Goal: Task Accomplishment & Management: Use online tool/utility

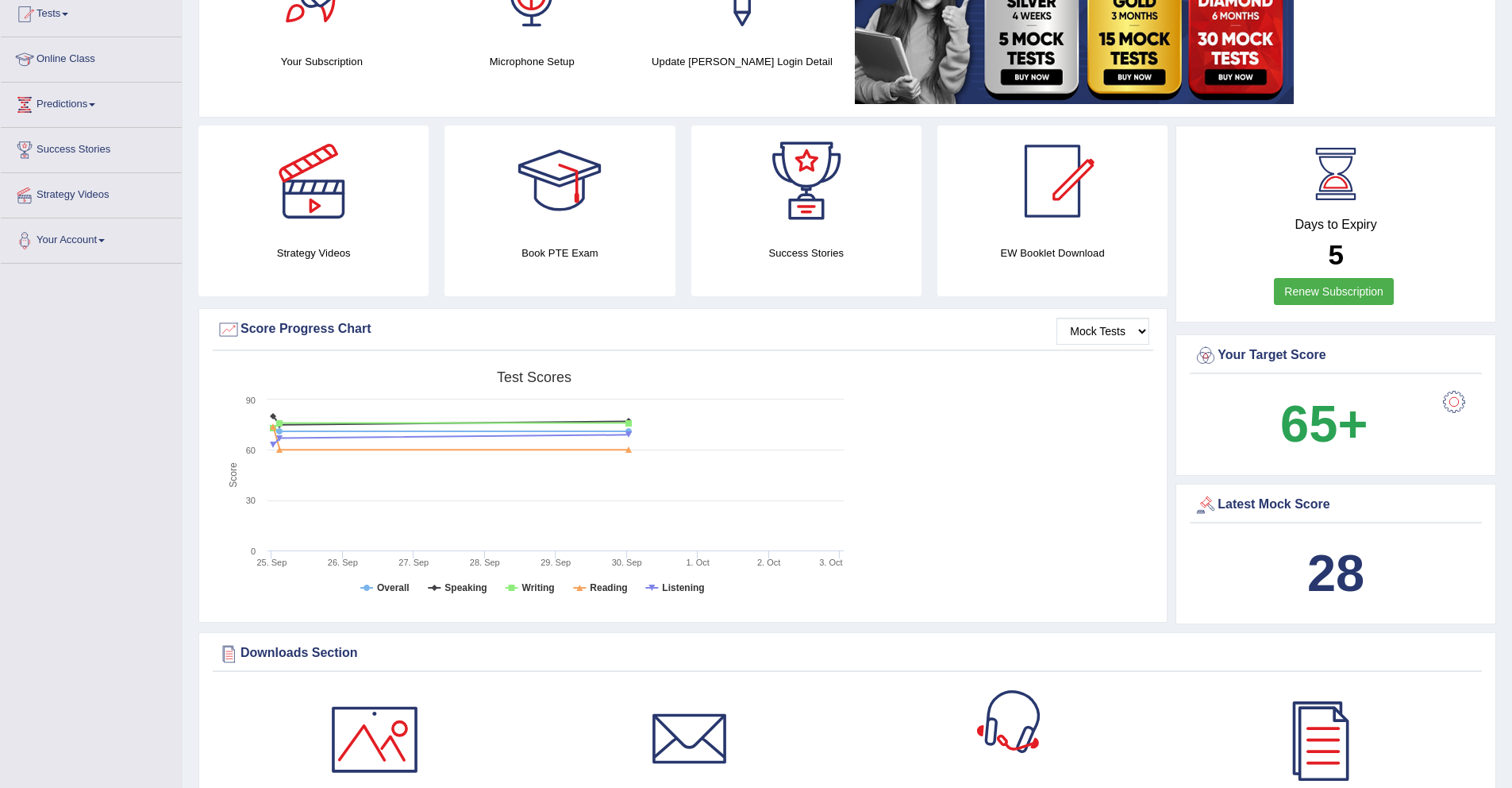
scroll to position [55, 0]
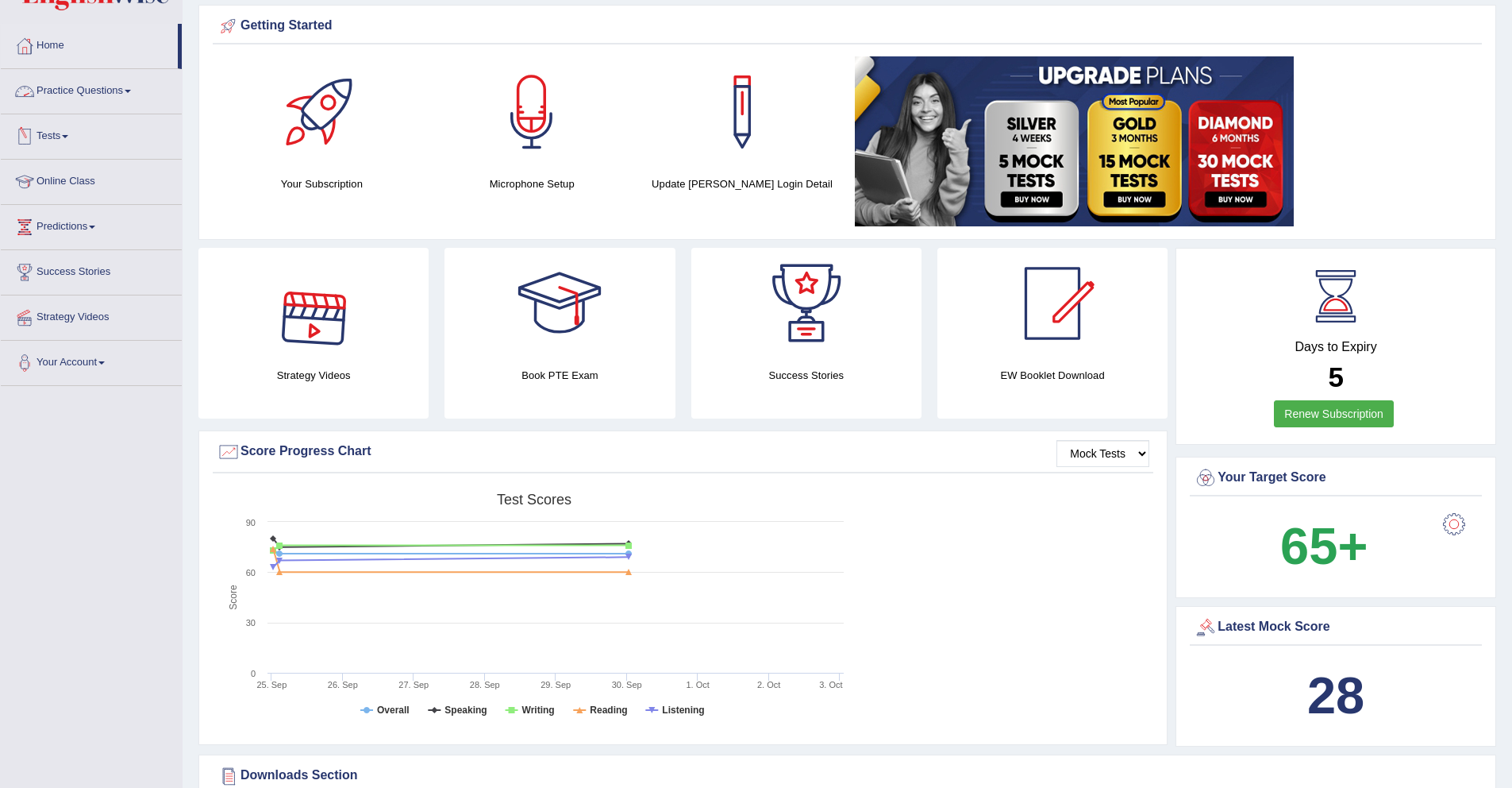
click at [61, 139] on link "Tests" at bounding box center [91, 134] width 181 height 40
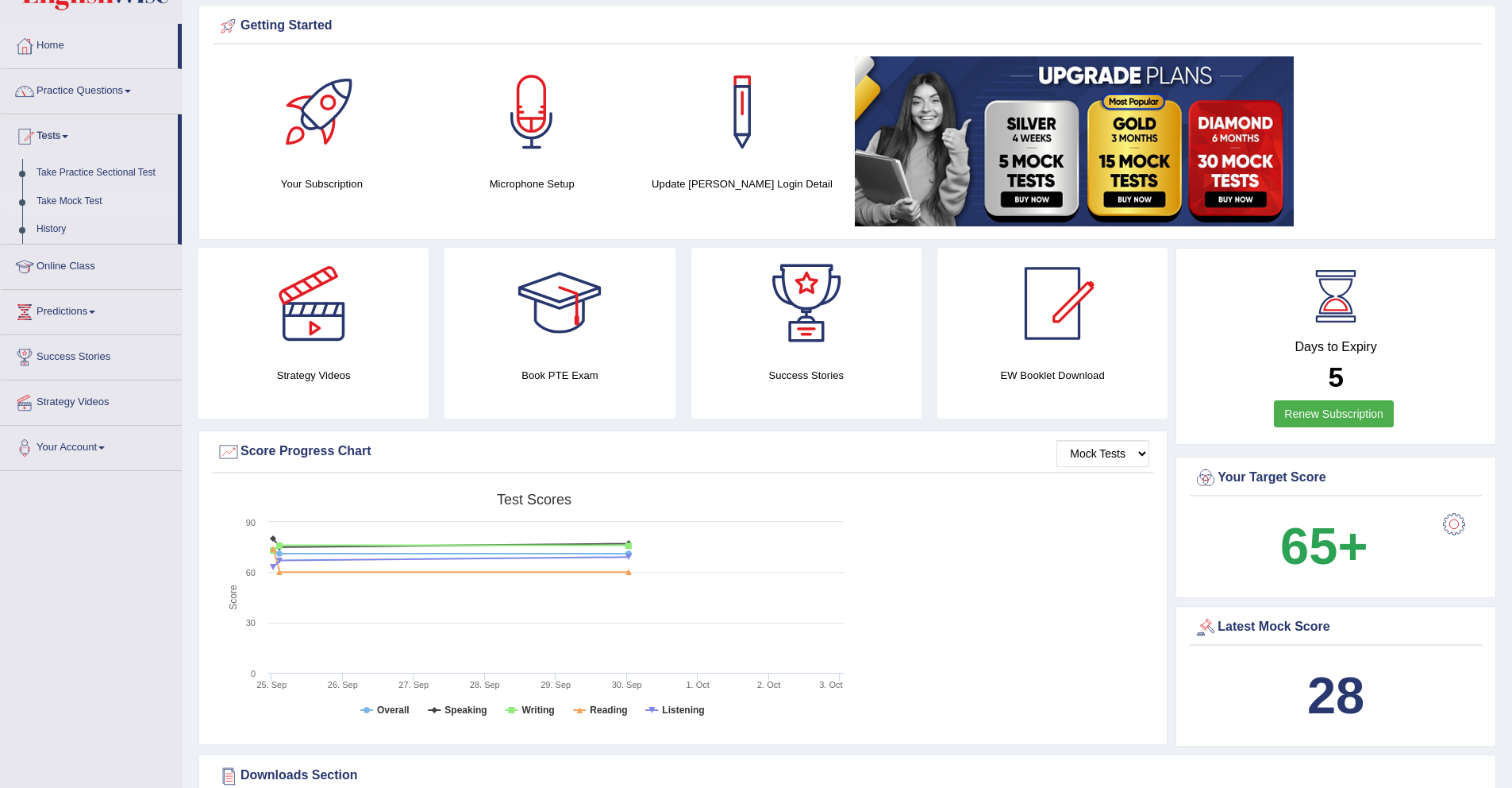
click at [55, 199] on link "Take Mock Test" at bounding box center [103, 202] width 148 height 29
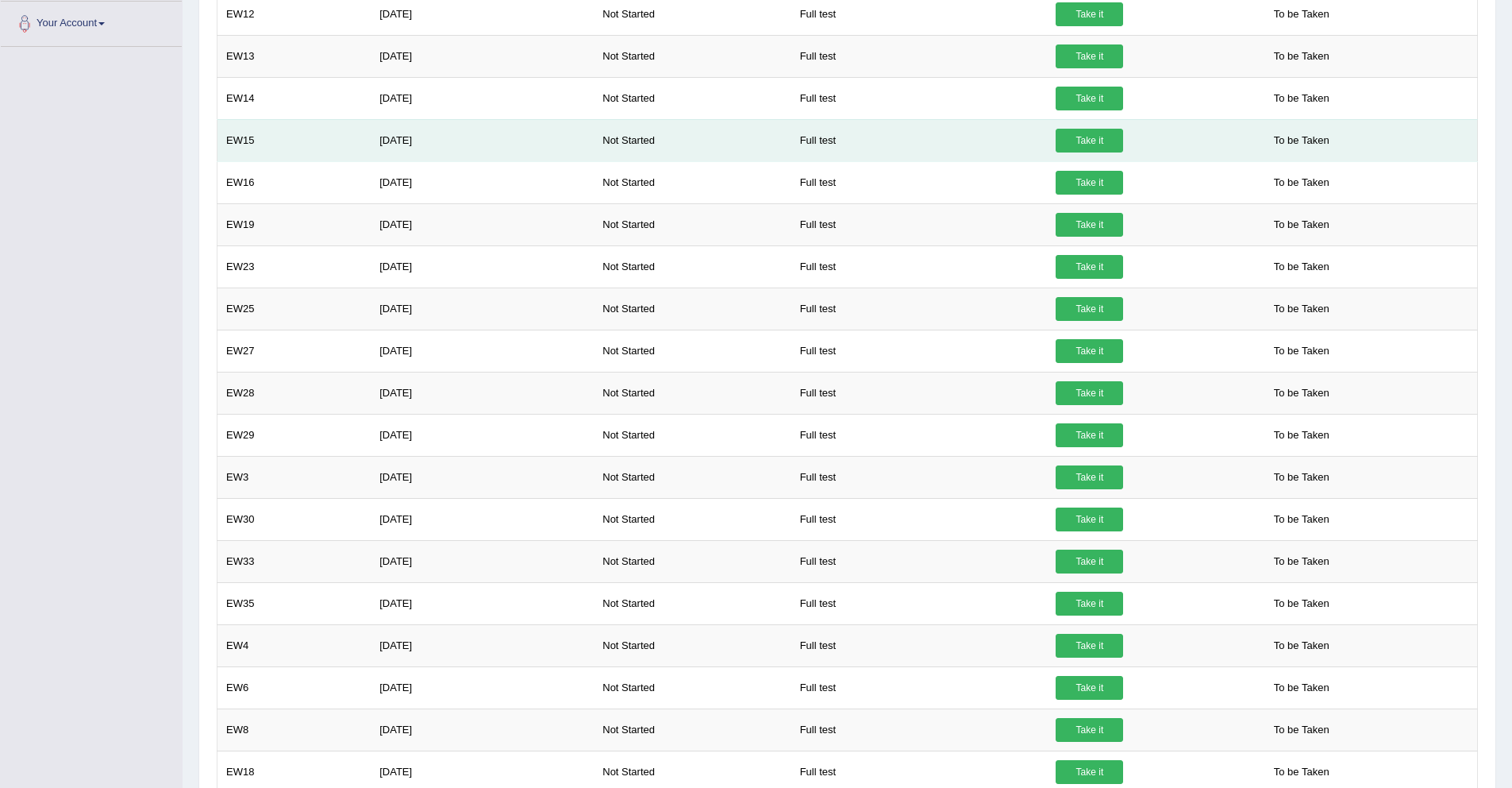
scroll to position [540, 0]
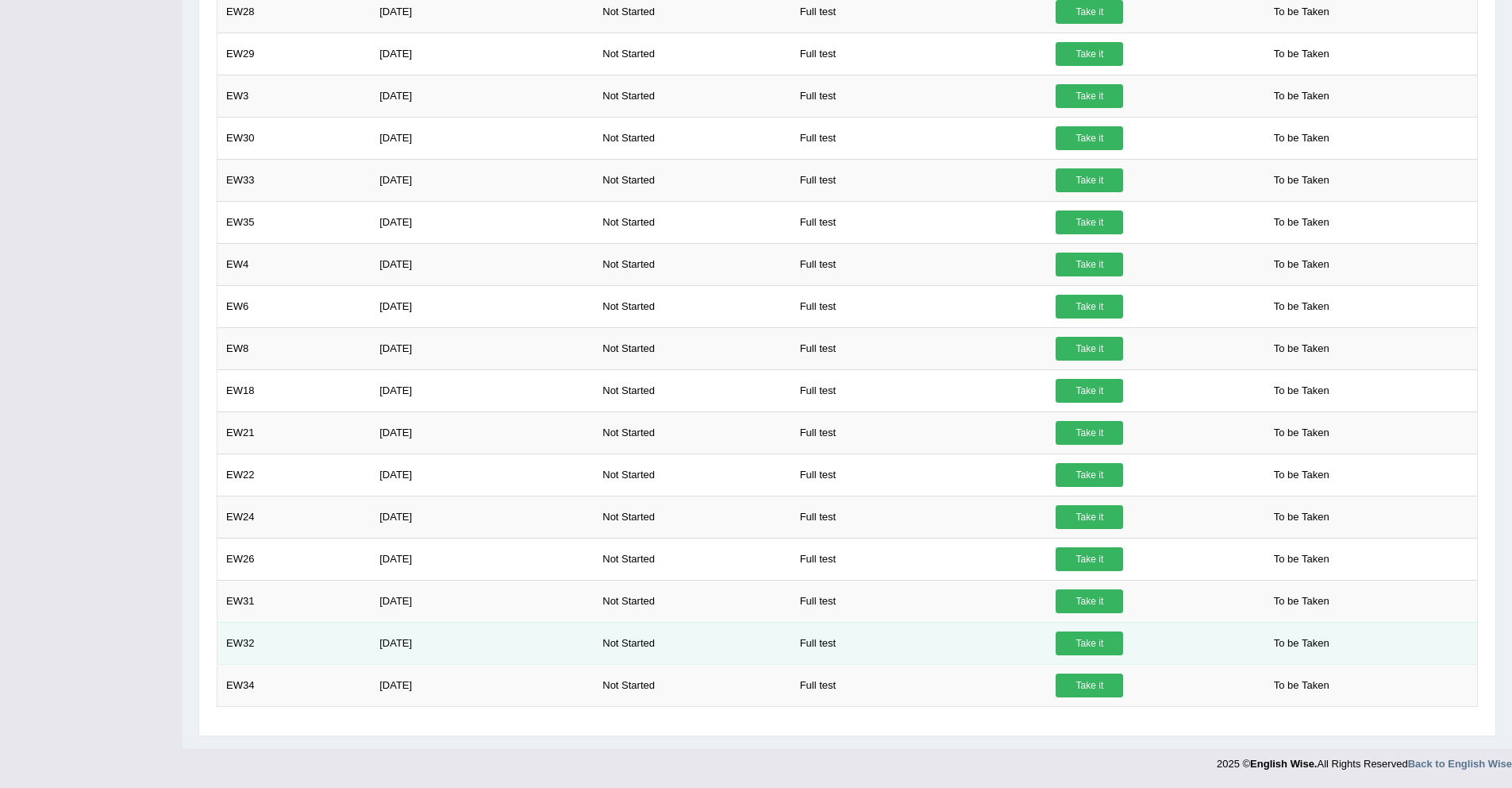
click at [1438, 657] on td "To be Taken" at bounding box center [1367, 642] width 221 height 43
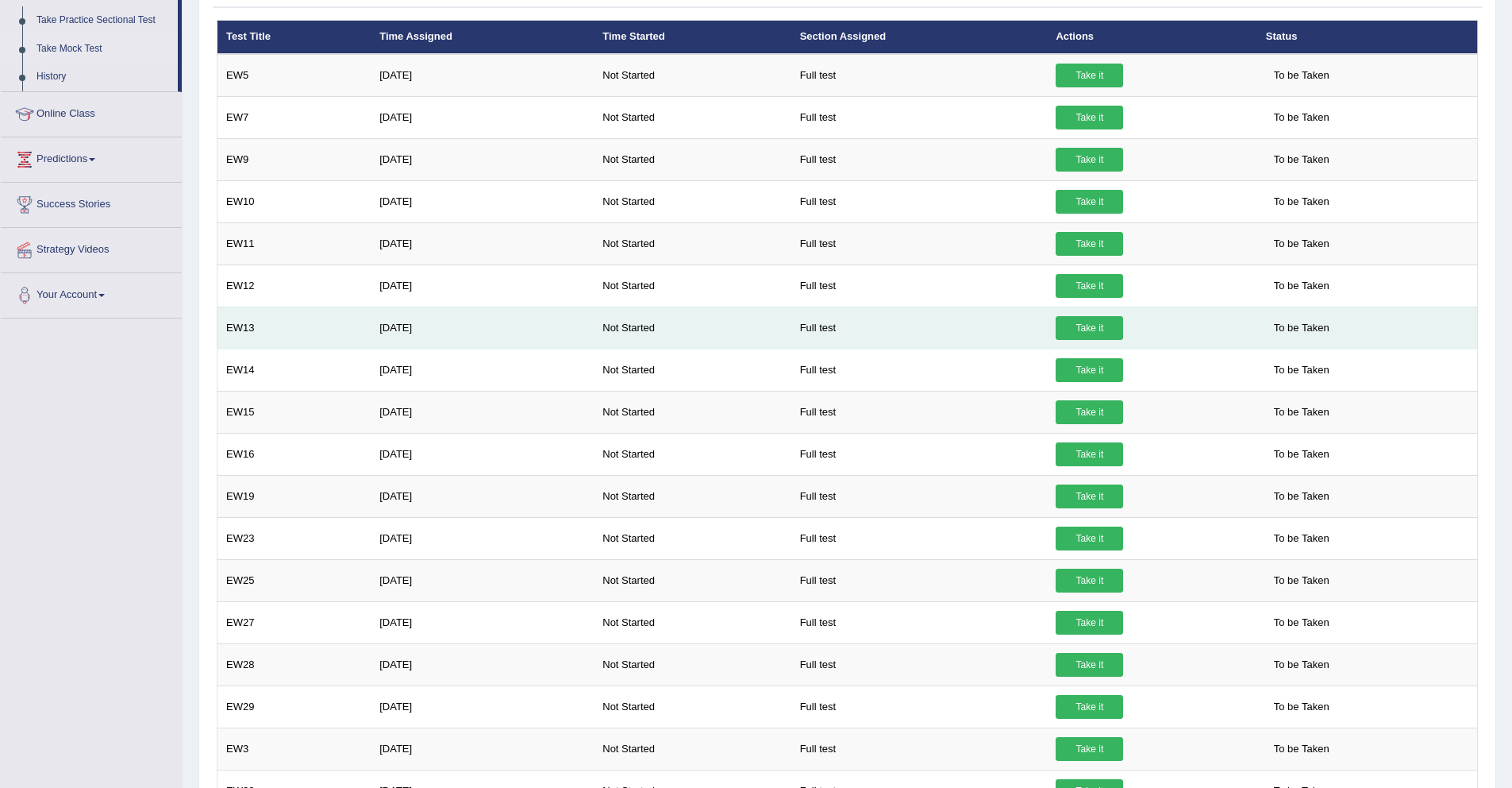
scroll to position [0, 0]
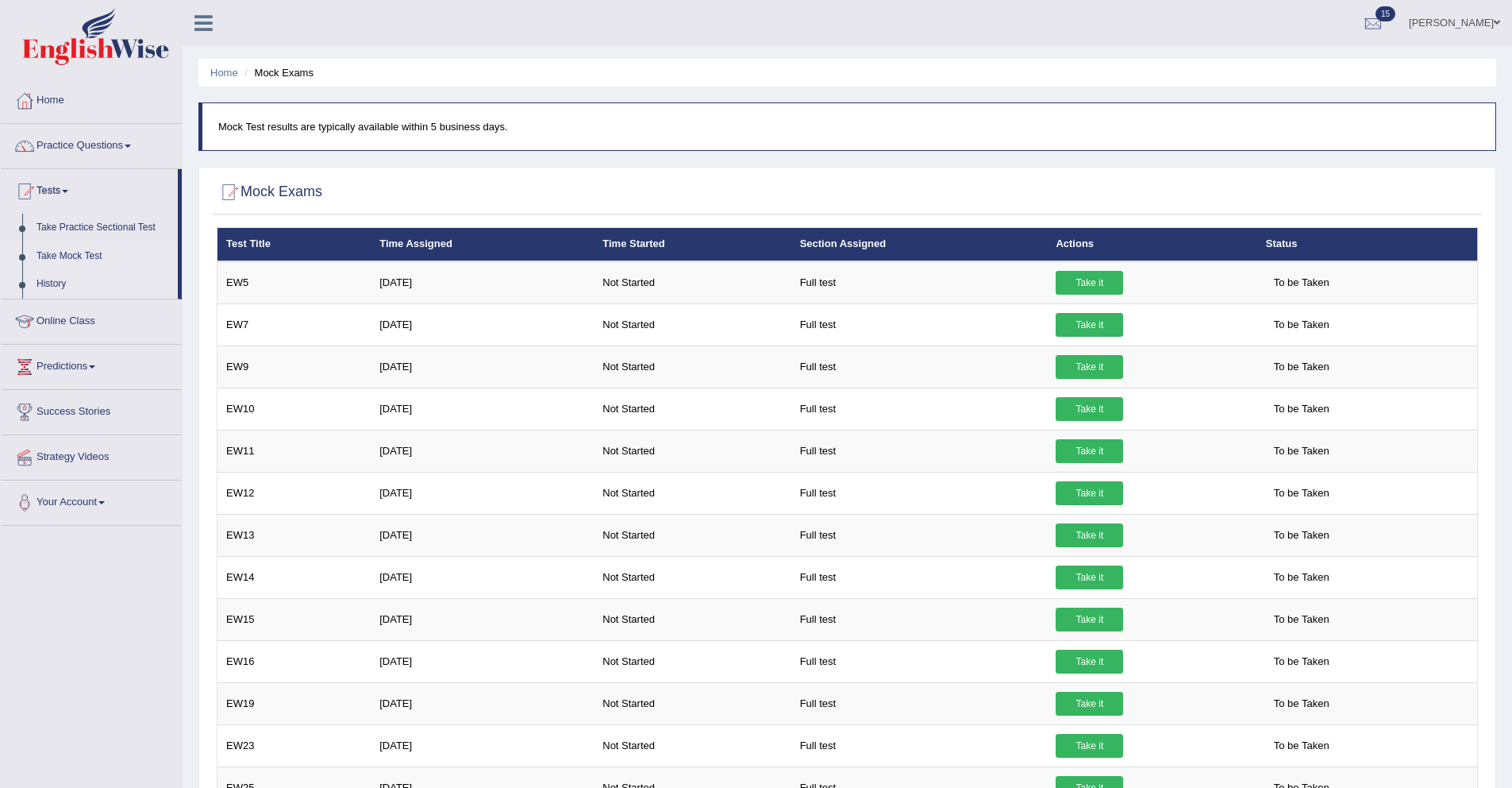
click at [46, 284] on link "History" at bounding box center [103, 284] width 148 height 29
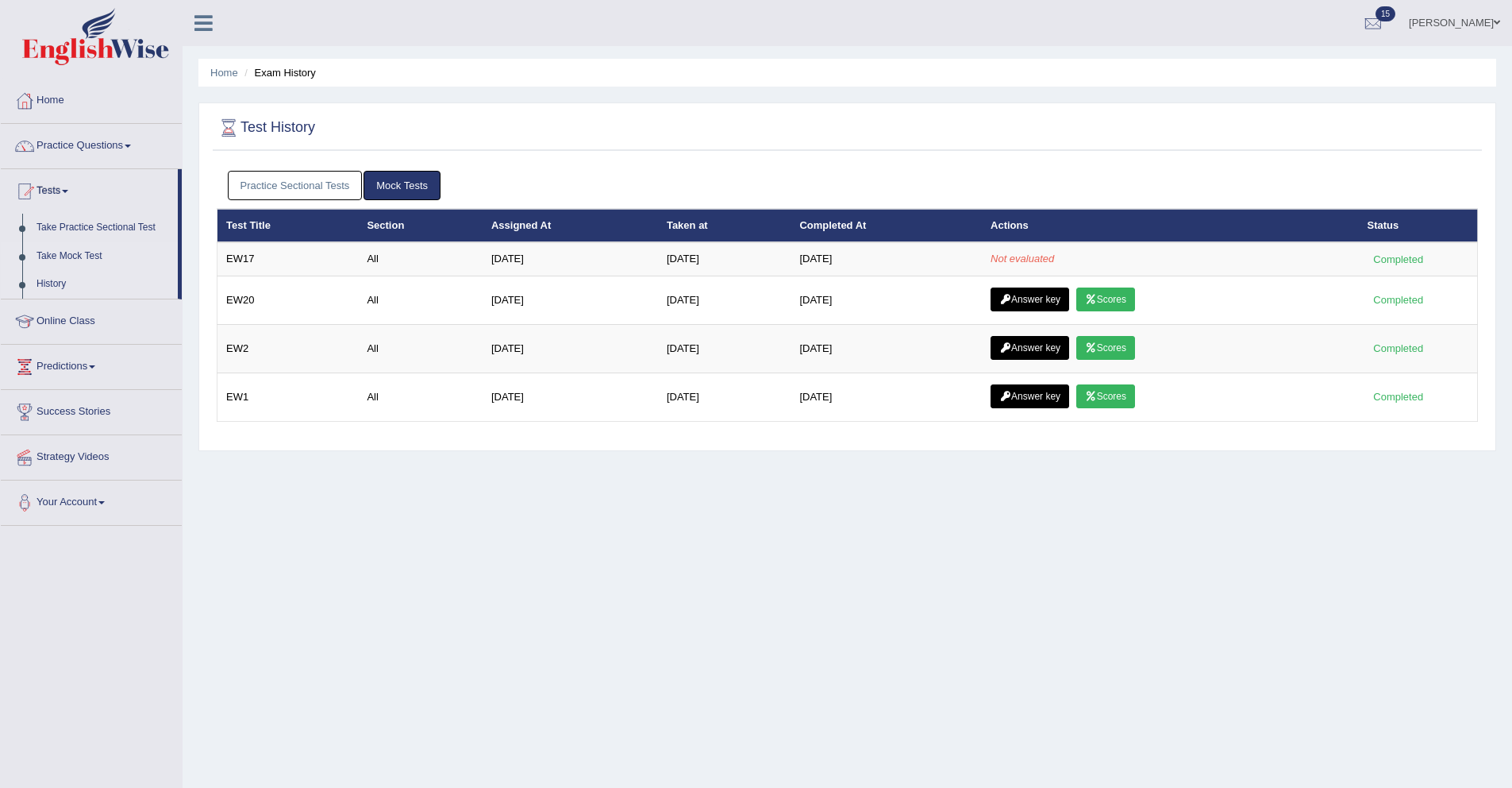
click at [74, 252] on link "Take Mock Test" at bounding box center [103, 257] width 148 height 29
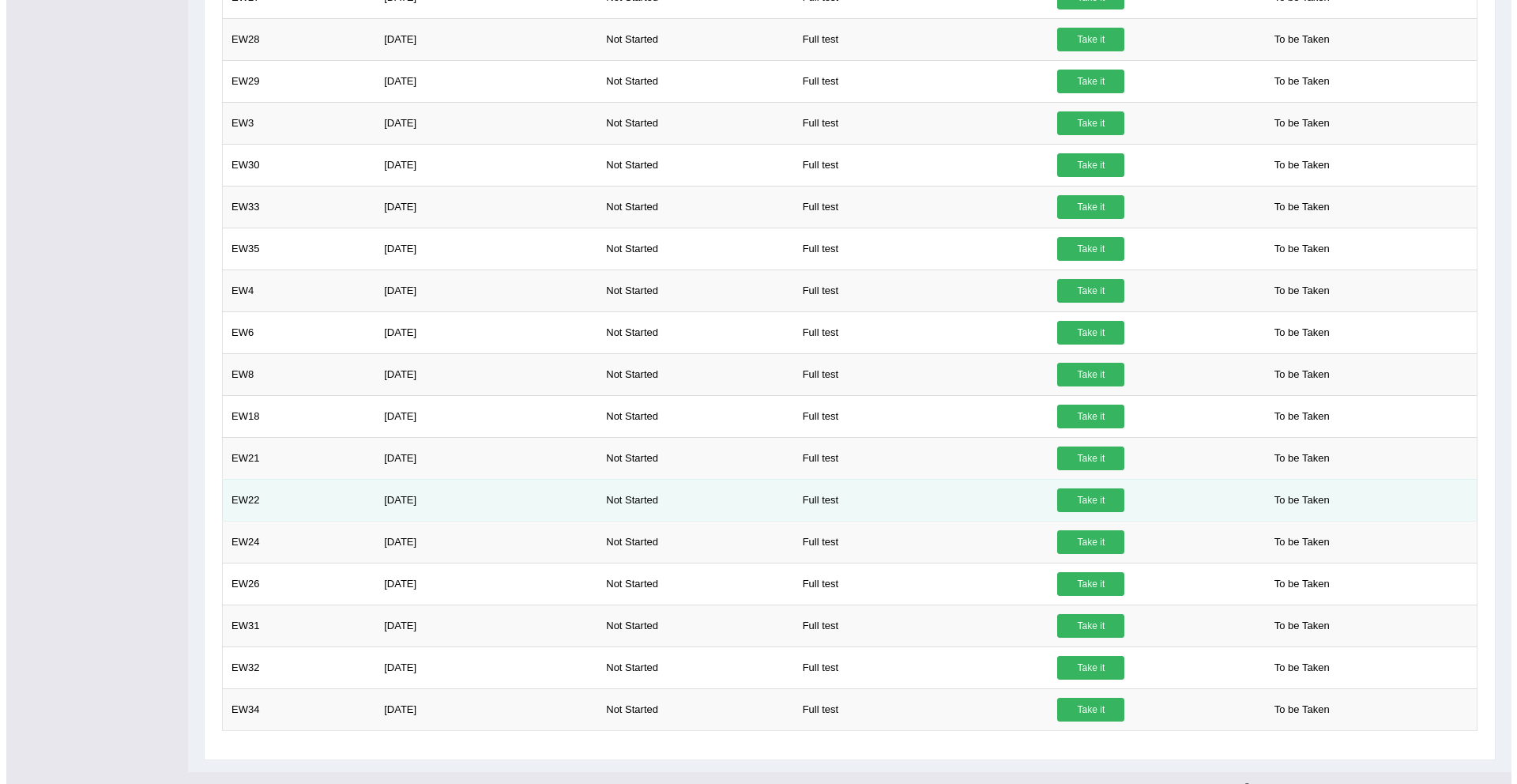
scroll to position [856, 0]
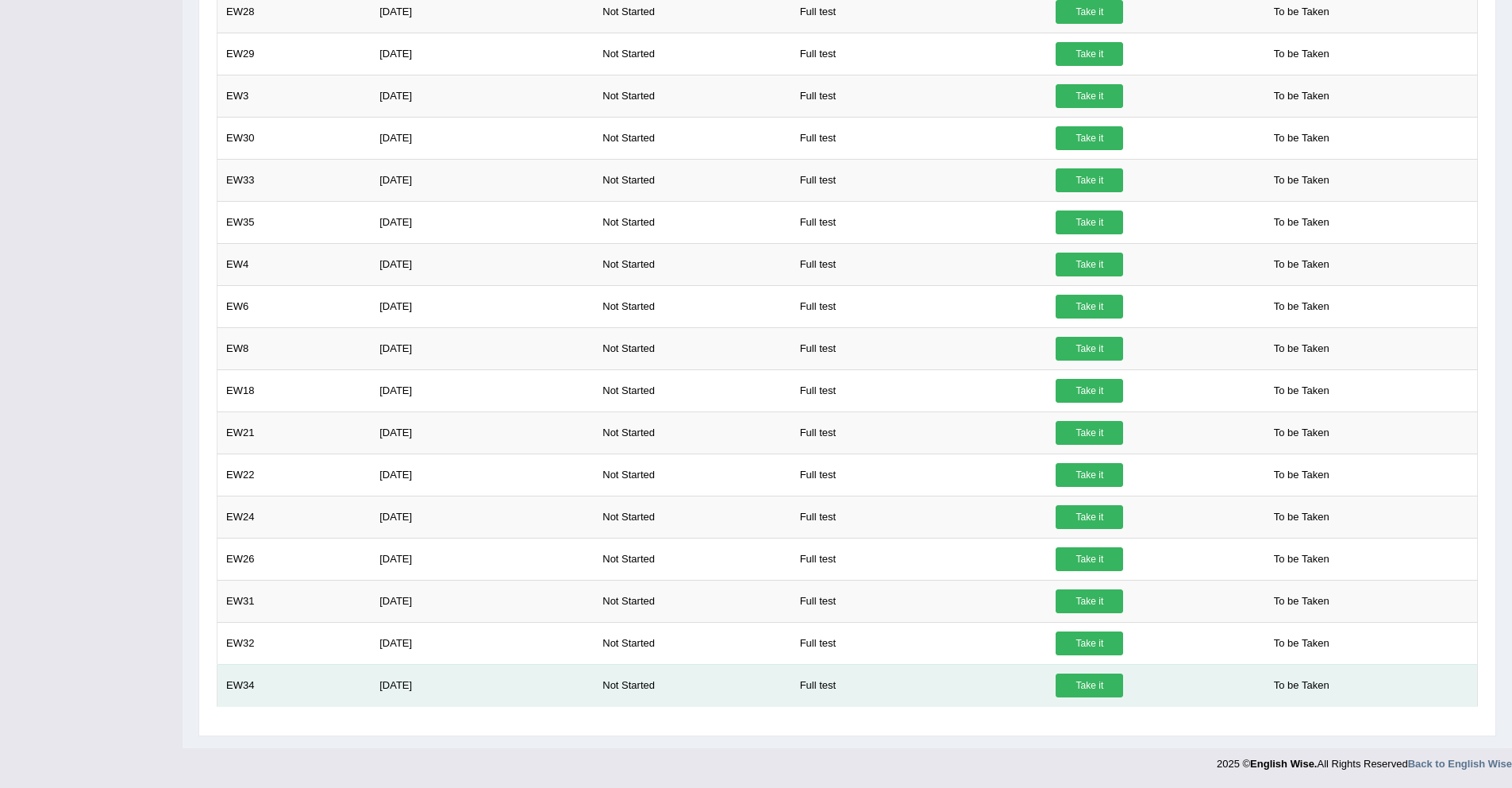
click at [247, 689] on td "EW34" at bounding box center [295, 685] width 154 height 43
click at [1086, 689] on link "Take it" at bounding box center [1089, 685] width 68 height 24
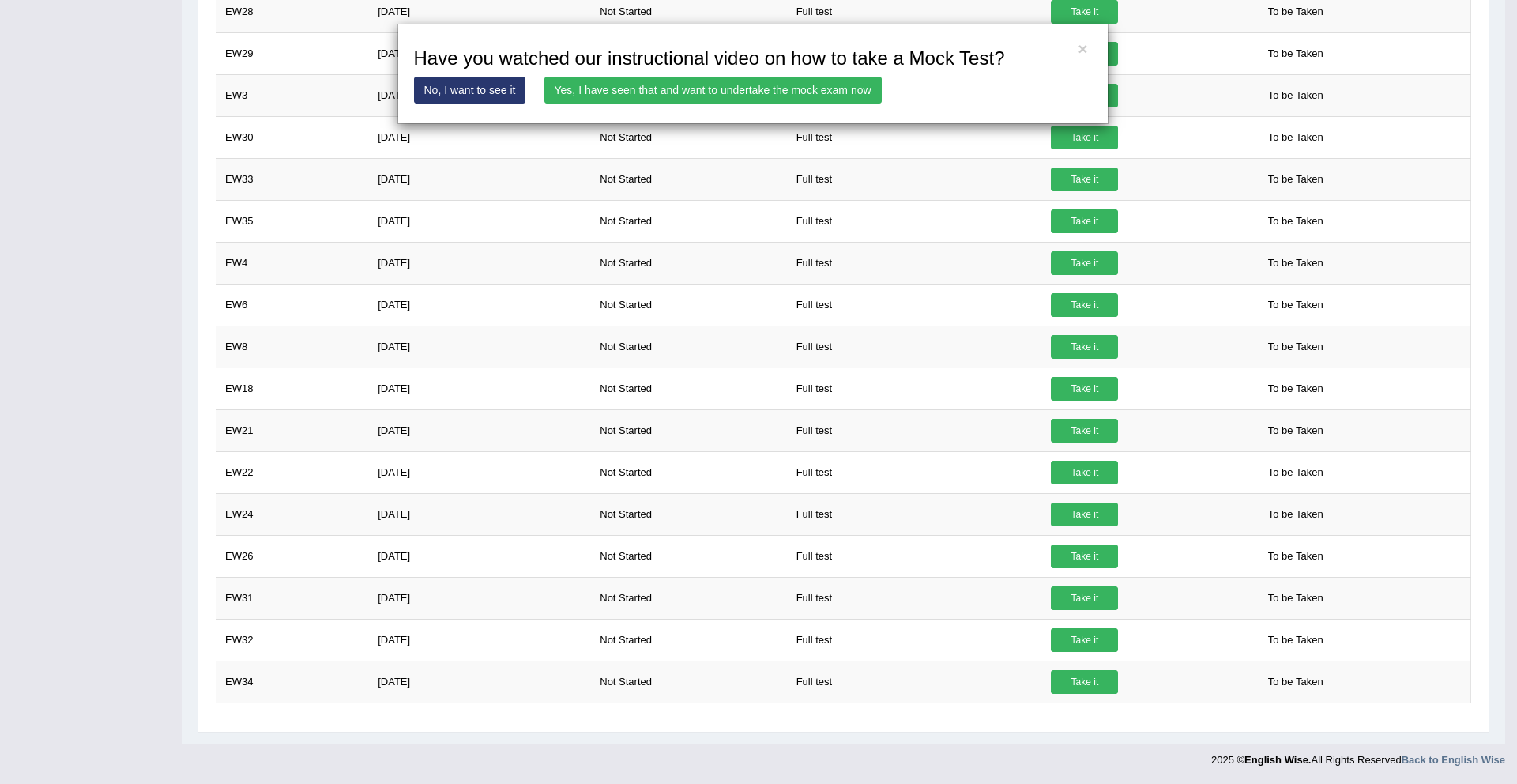
click at [806, 89] on link "Yes, I have seen that and want to undertake the mock exam now" at bounding box center [713, 90] width 338 height 27
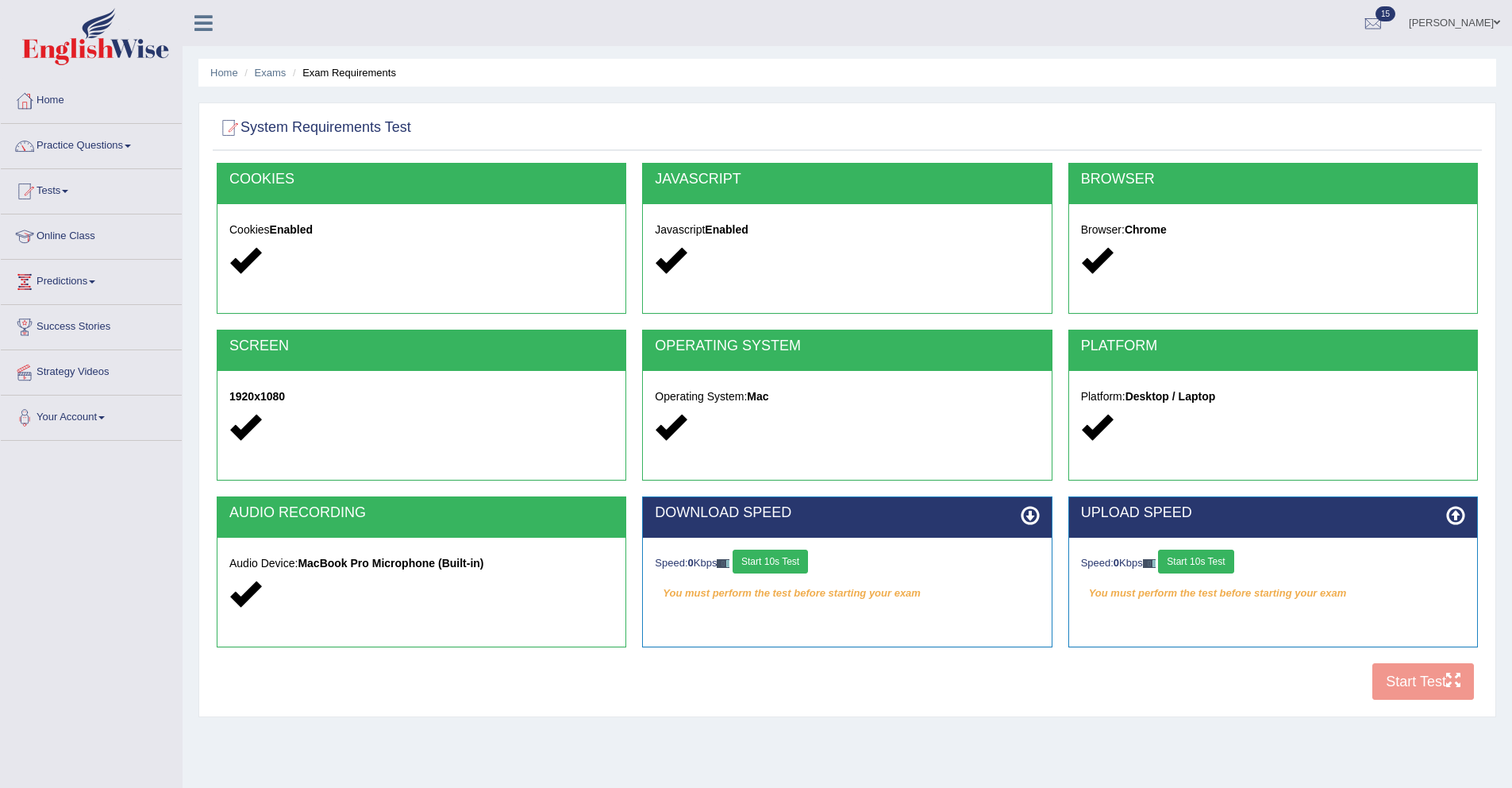
click at [1205, 561] on button "Start 10s Test" at bounding box center [1195, 561] width 75 height 24
click at [790, 559] on div "Speed: 0 Kbps Start 10s Test" at bounding box center [846, 563] width 384 height 28
click at [791, 559] on button "Start 10s Test" at bounding box center [770, 561] width 75 height 24
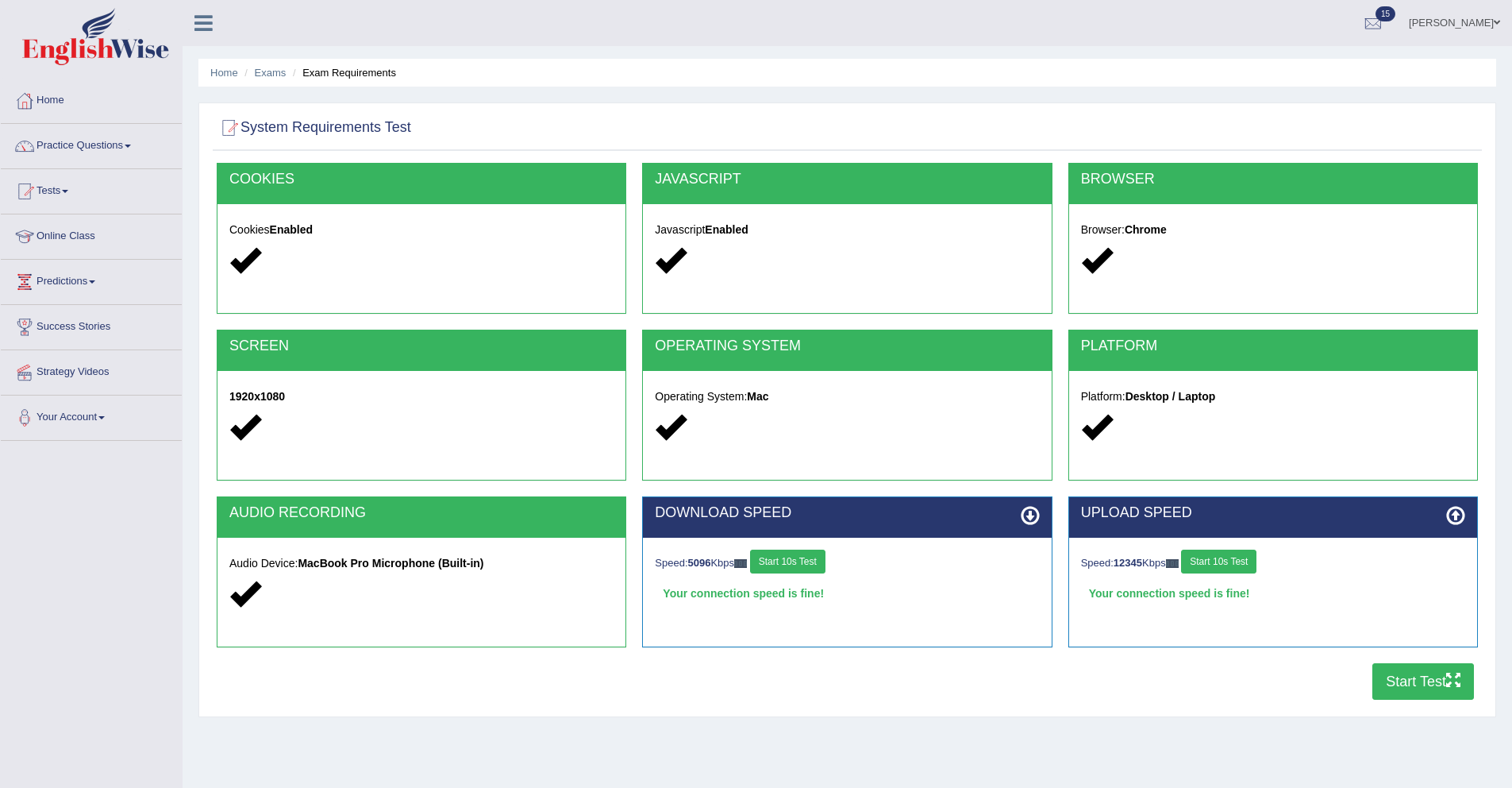
click at [1408, 679] on button "Start Test" at bounding box center [1423, 681] width 101 height 36
